Goal: Transaction & Acquisition: Download file/media

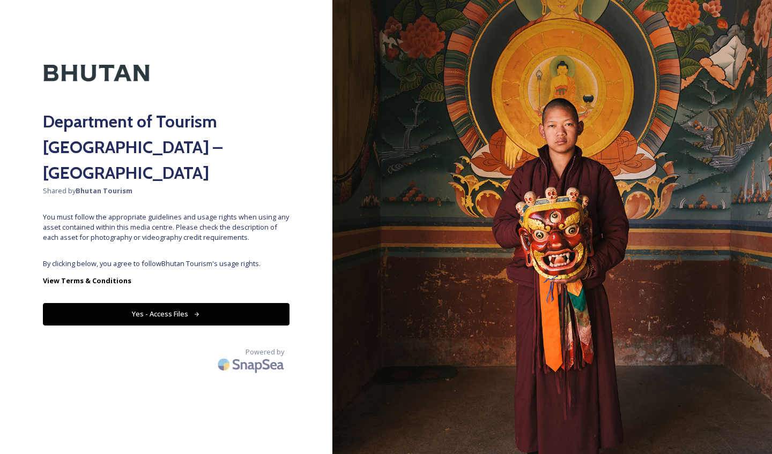
click at [215, 303] on button "Yes - Access Files" at bounding box center [166, 314] width 246 height 22
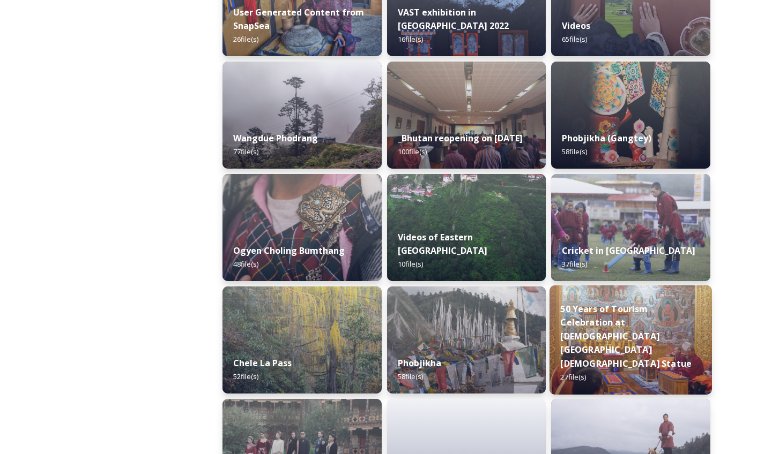
scroll to position [1568, 0]
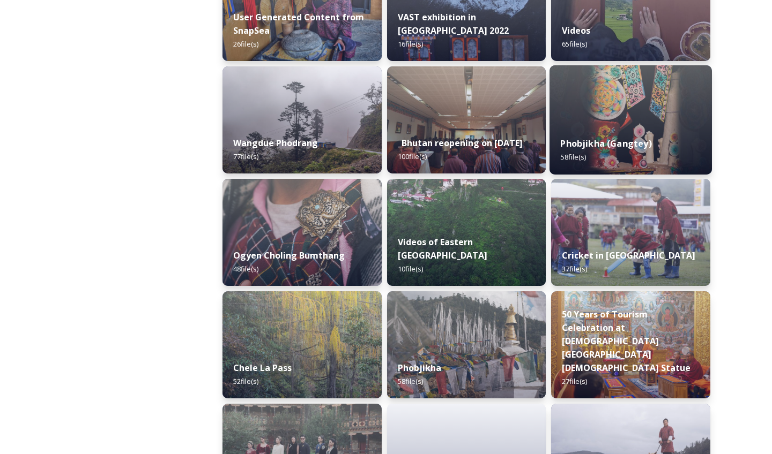
click at [634, 132] on div "Phobjikha (Gangtey) 58 file(s)" at bounding box center [630, 150] width 162 height 49
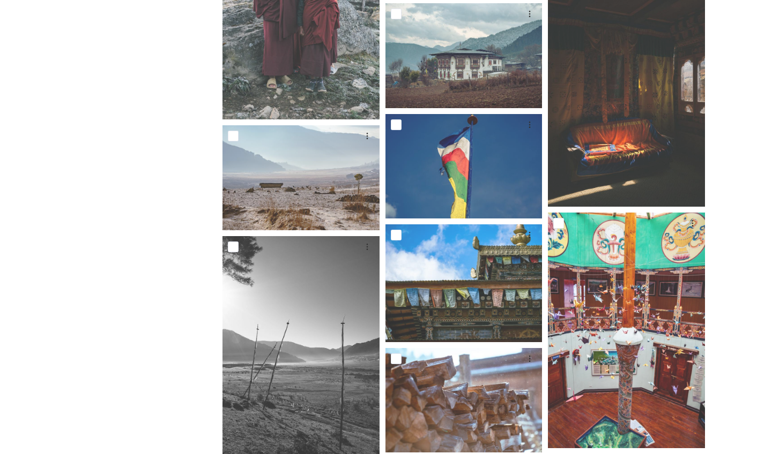
scroll to position [2180, 0]
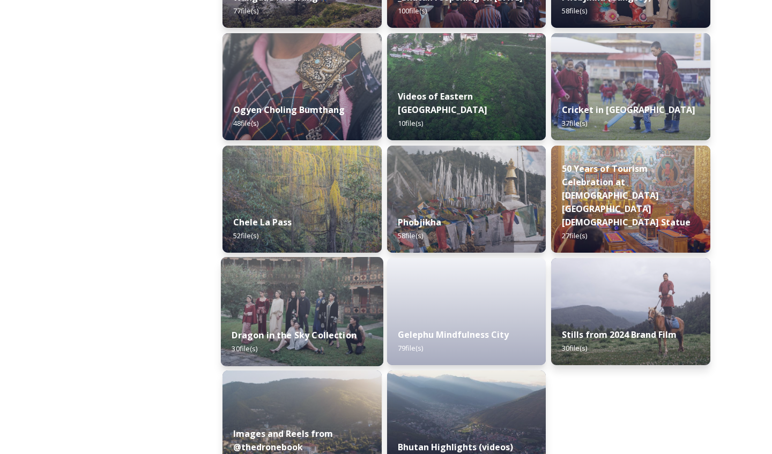
scroll to position [1703, 0]
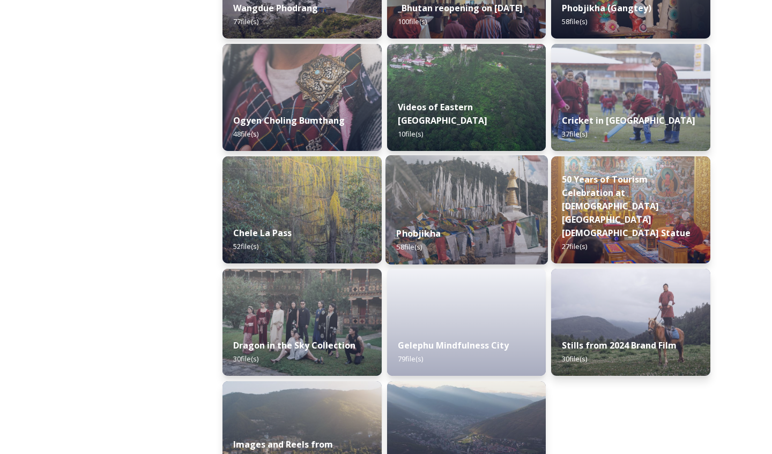
click at [417, 208] on img at bounding box center [466, 209] width 162 height 109
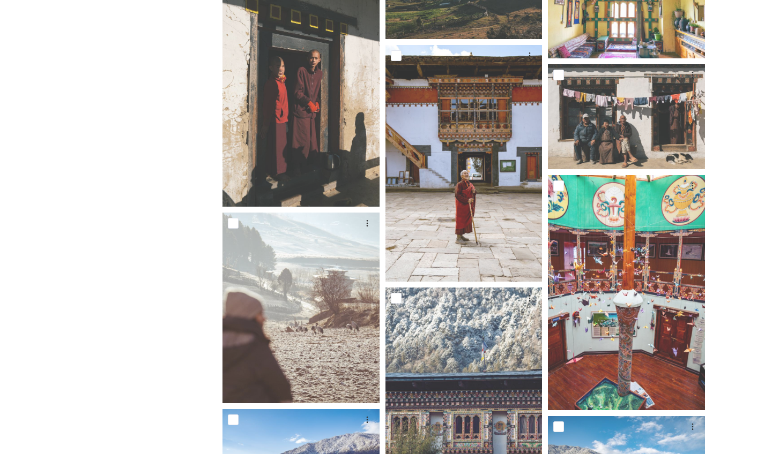
scroll to position [1271, 0]
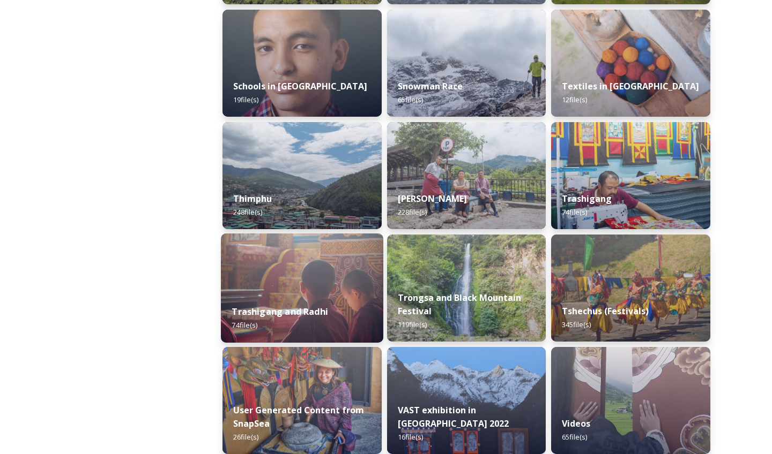
scroll to position [1175, 0]
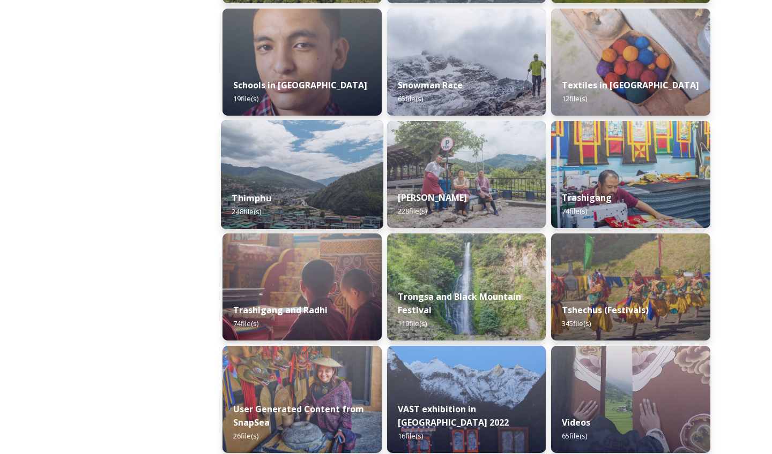
click at [312, 203] on div "Thimphu 248 file(s)" at bounding box center [302, 205] width 162 height 49
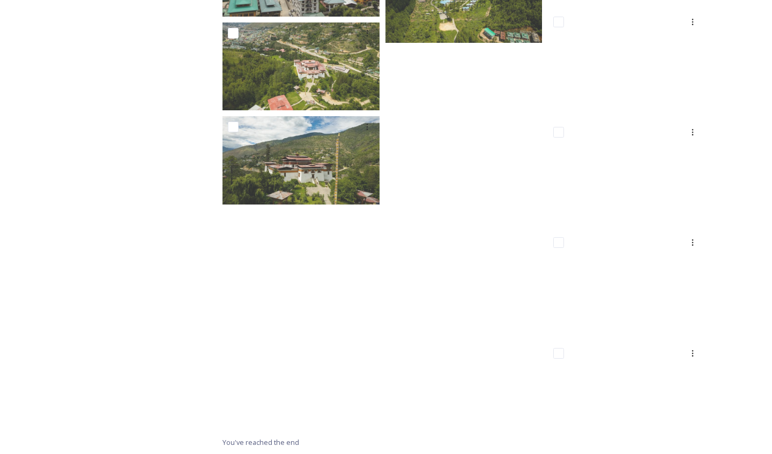
scroll to position [9959, 0]
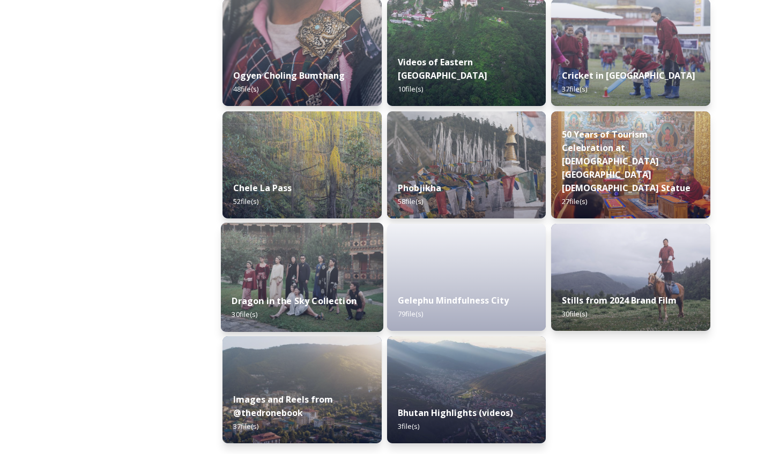
scroll to position [1748, 0]
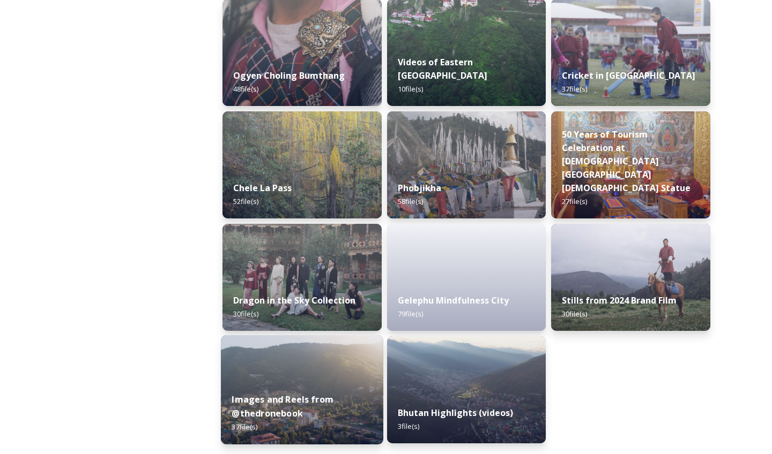
click at [311, 399] on strong "Images and Reels from @thedronebook" at bounding box center [282, 407] width 102 height 26
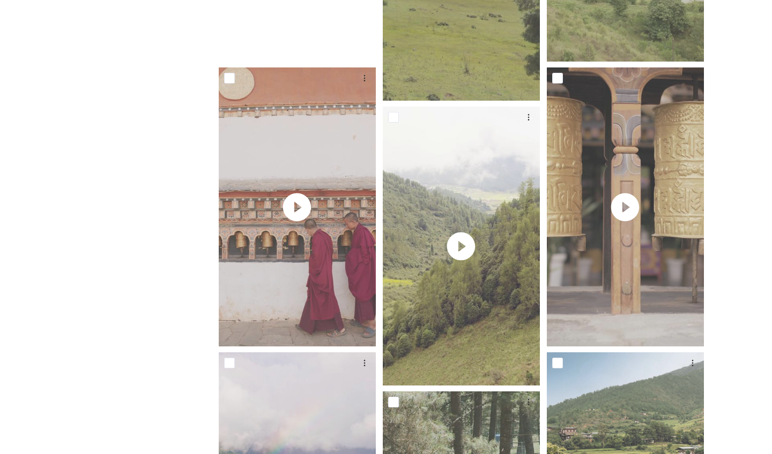
scroll to position [591, 0]
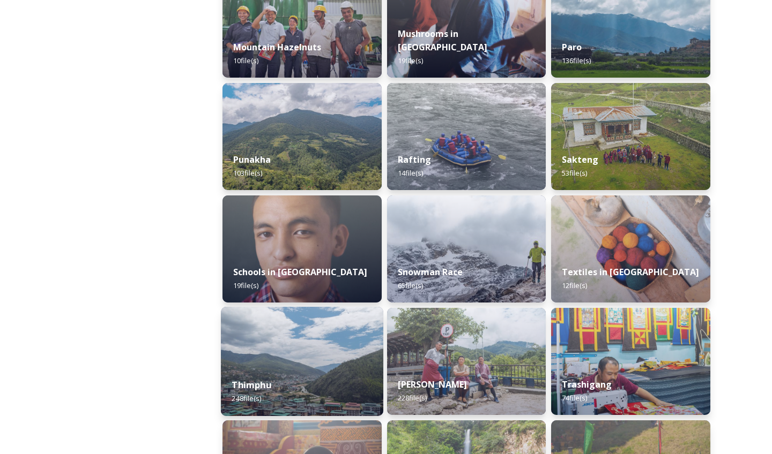
scroll to position [1079, 0]
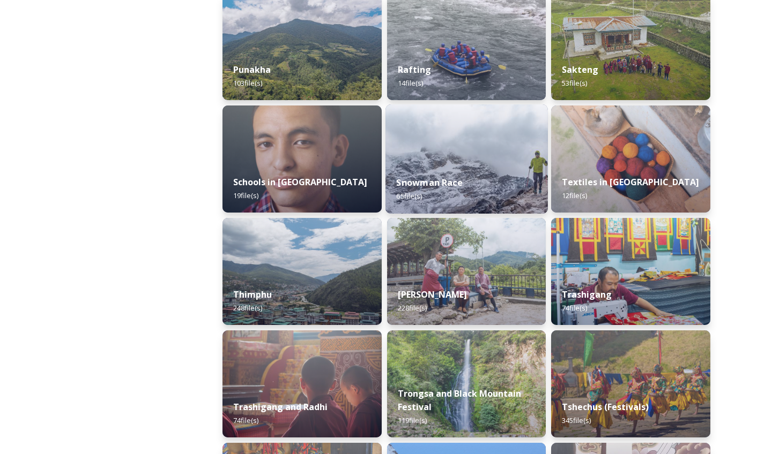
click at [460, 172] on div "Snowman Race 65 file(s)" at bounding box center [466, 189] width 162 height 49
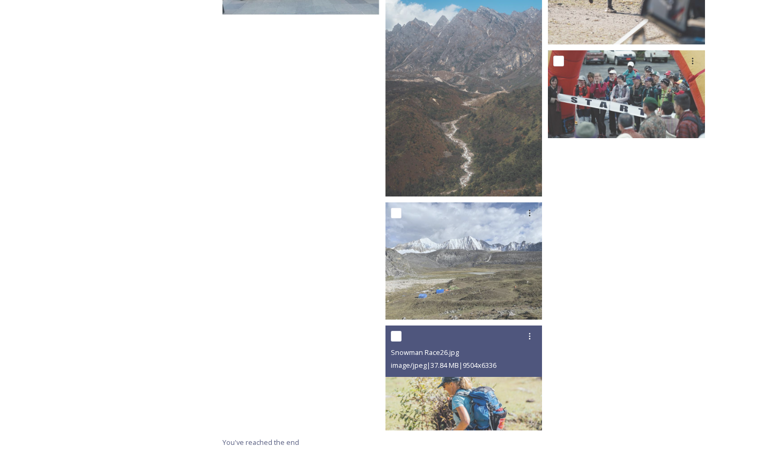
scroll to position [3462, 0]
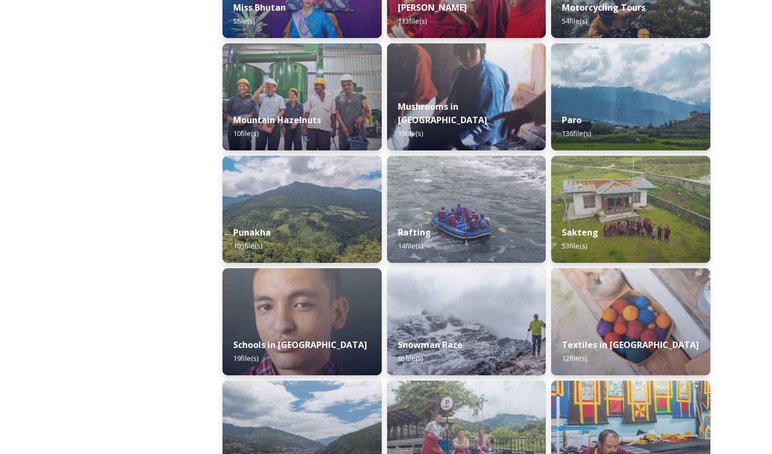
scroll to position [918, 0]
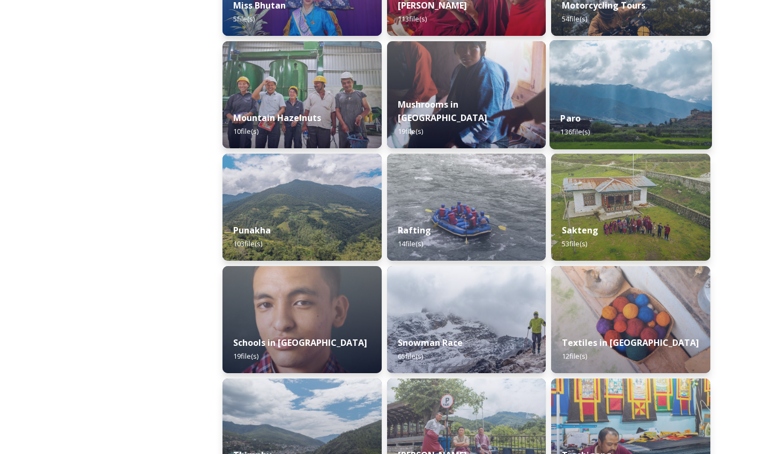
click at [618, 93] on img at bounding box center [630, 94] width 162 height 109
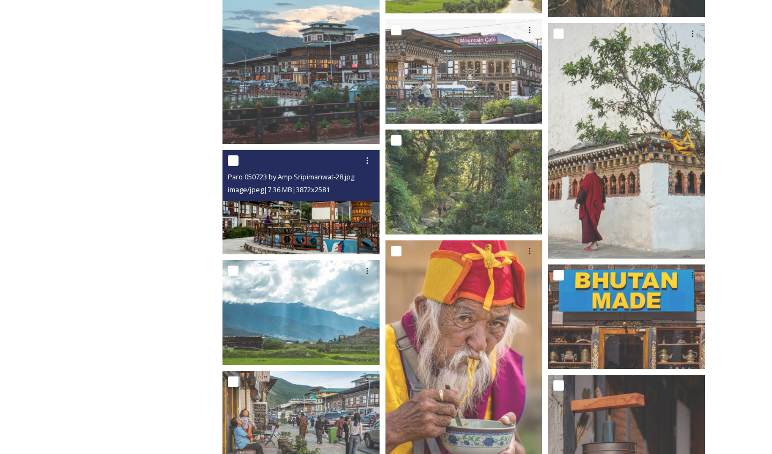
scroll to position [1621, 0]
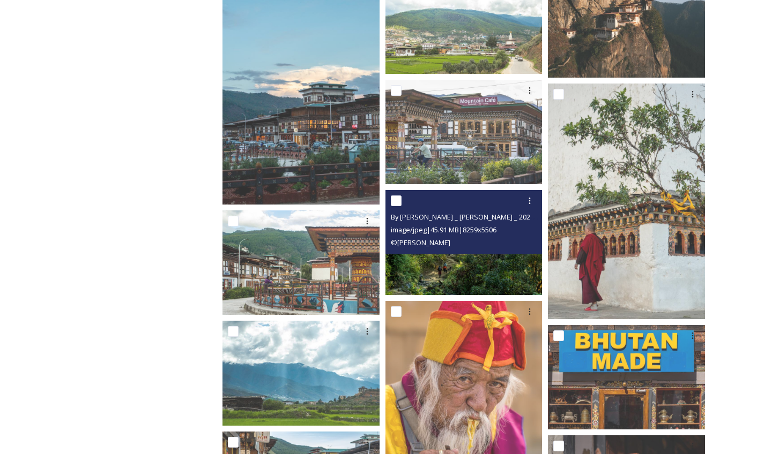
click at [460, 252] on div "By [PERSON_NAME] _ [PERSON_NAME] _ 2023_28.jpg image/jpeg | 45.91 MB | 8259 x 5…" at bounding box center [463, 222] width 157 height 64
click at [485, 259] on img at bounding box center [463, 242] width 157 height 104
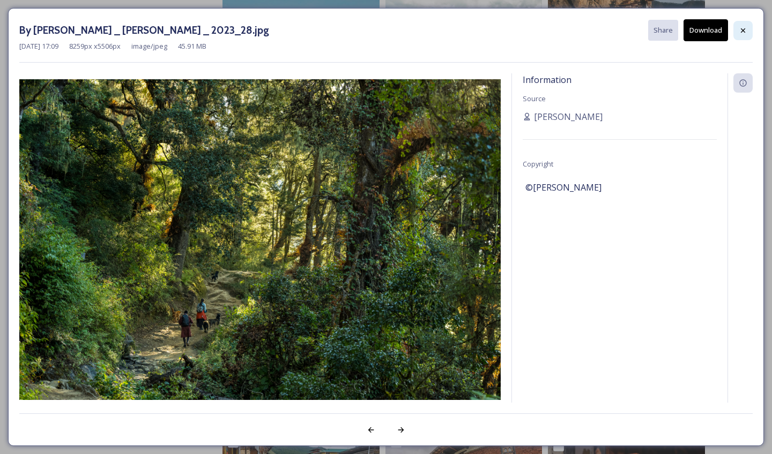
click at [748, 29] on div at bounding box center [742, 30] width 19 height 19
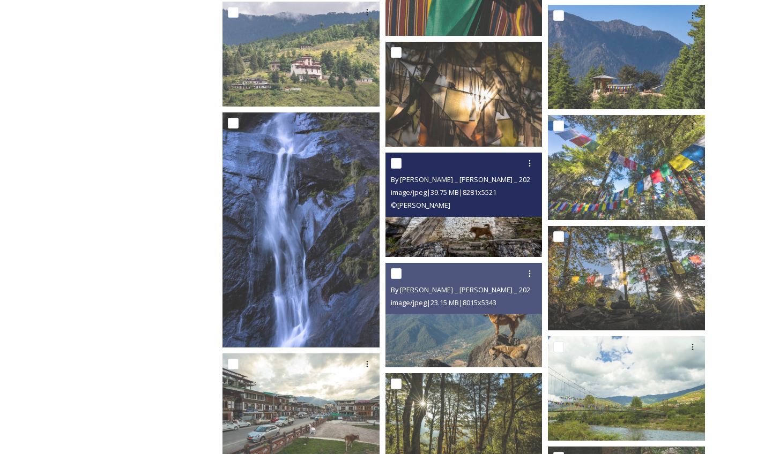
scroll to position [3963, 0]
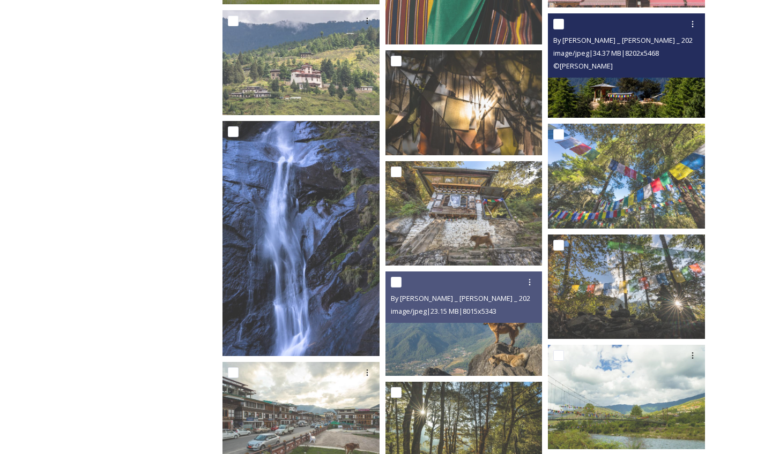
click at [649, 89] on img at bounding box center [626, 65] width 157 height 104
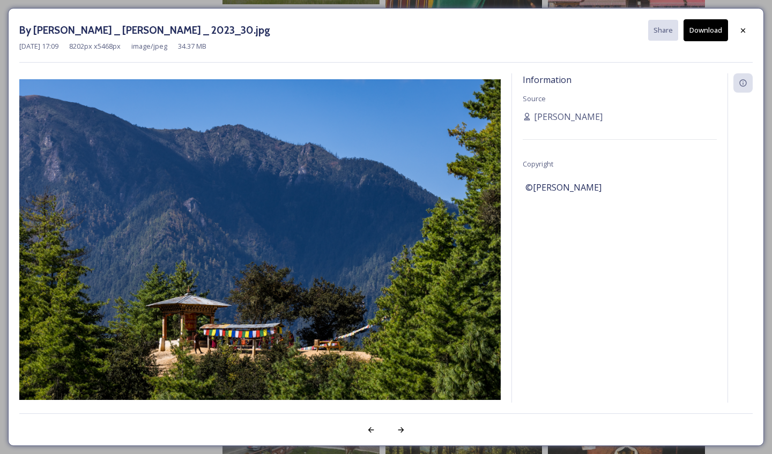
click at [283, 223] on img at bounding box center [259, 239] width 481 height 321
click at [695, 33] on button "Download" at bounding box center [705, 30] width 44 height 22
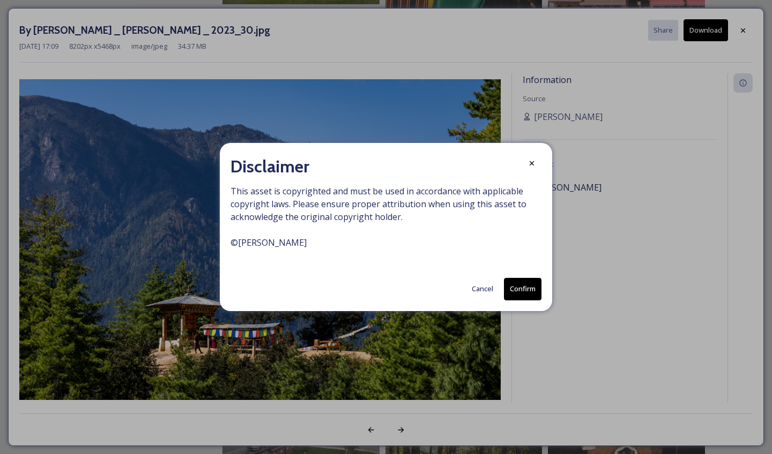
click at [517, 287] on button "Confirm" at bounding box center [523, 289] width 38 height 22
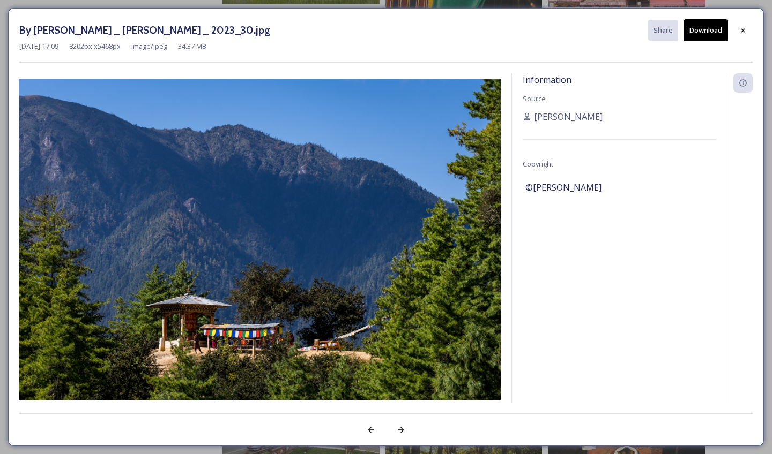
click at [473, 25] on div "By [PERSON_NAME] _ [PERSON_NAME] _ 2023_30.jpg Share Download" at bounding box center [385, 30] width 733 height 22
click at [740, 28] on icon at bounding box center [742, 30] width 9 height 9
